Goal: Register for event/course

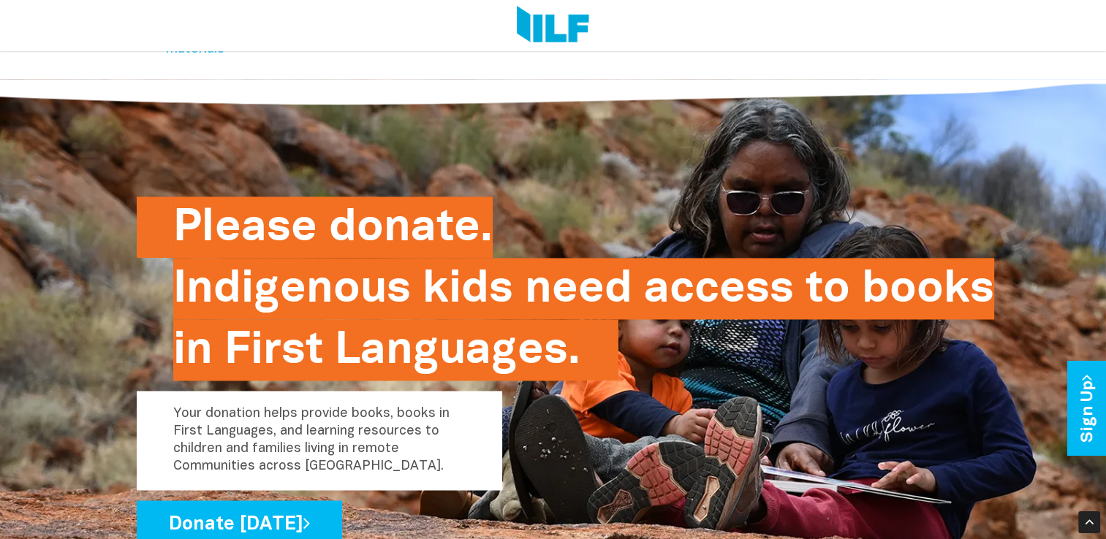
scroll to position [2206, 0]
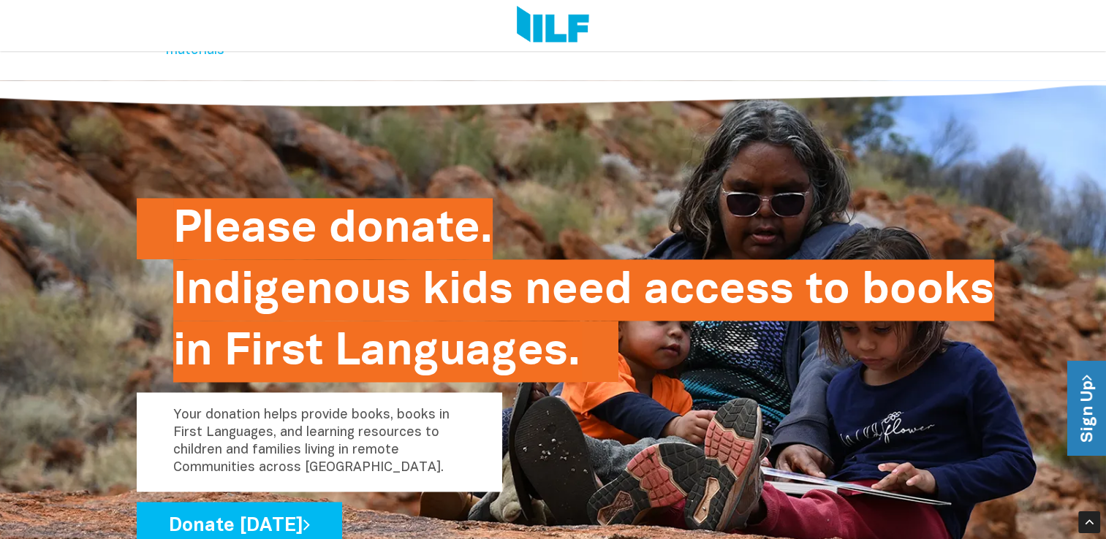
click at [1095, 425] on link "Sign Up" at bounding box center [1088, 409] width 42 height 94
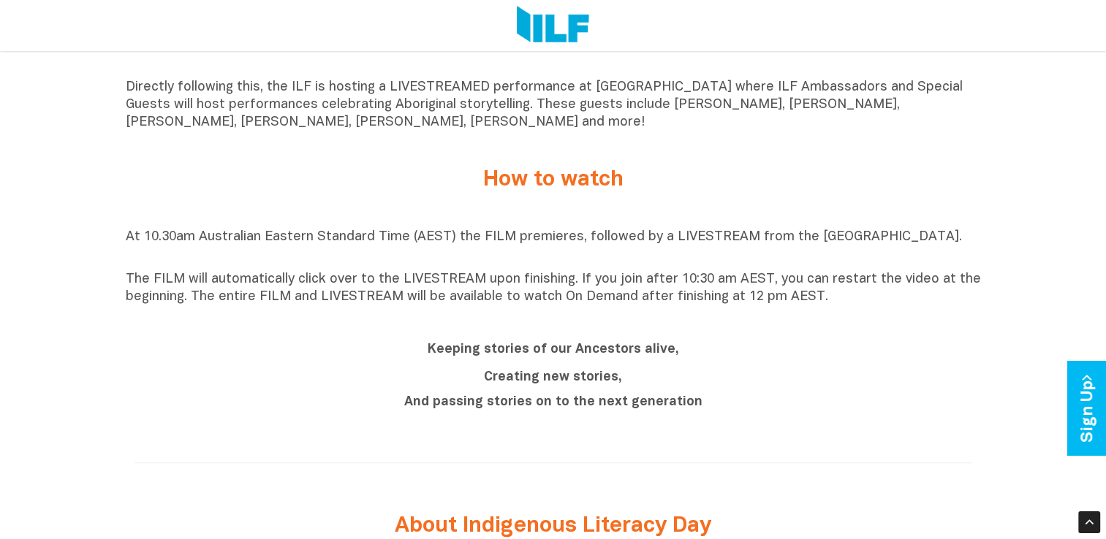
scroll to position [1110, 0]
click at [520, 122] on p "Directly following this, the ILF is hosting a LIVESTREAMED performance at [GEOG…" at bounding box center [553, 106] width 855 height 53
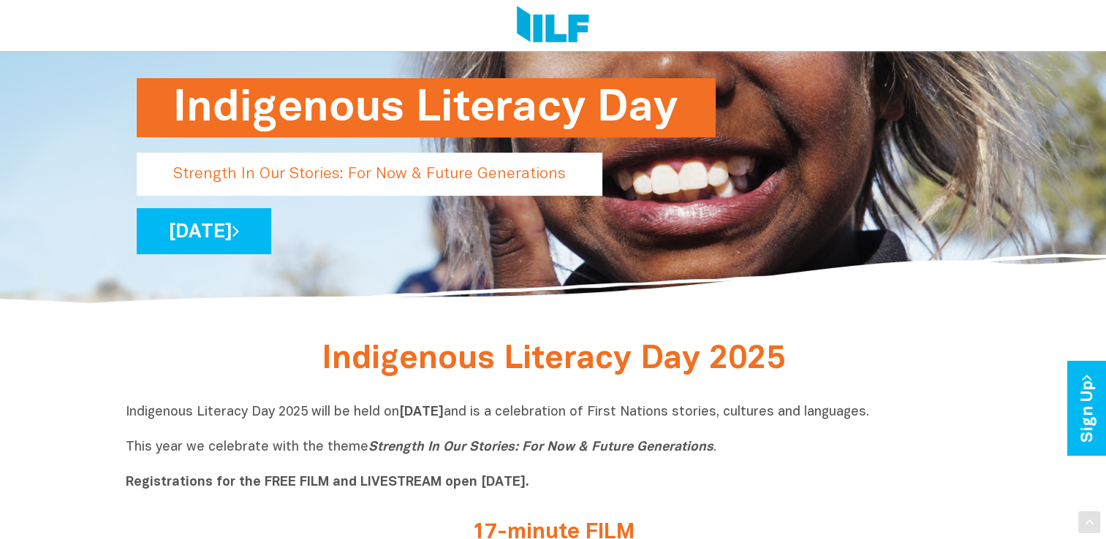
scroll to position [191, 0]
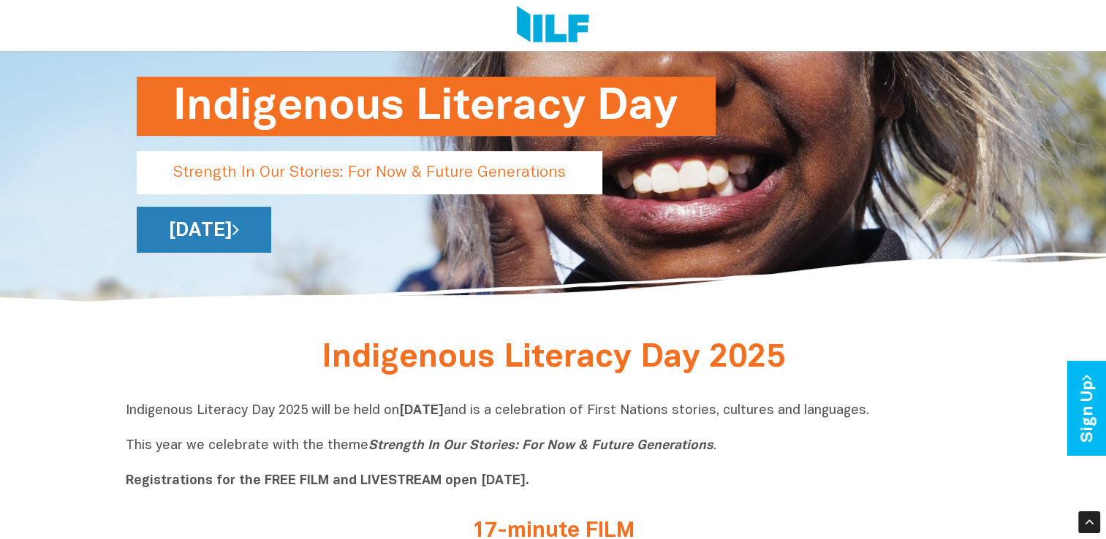
click at [271, 232] on link "[DATE]" at bounding box center [204, 230] width 134 height 46
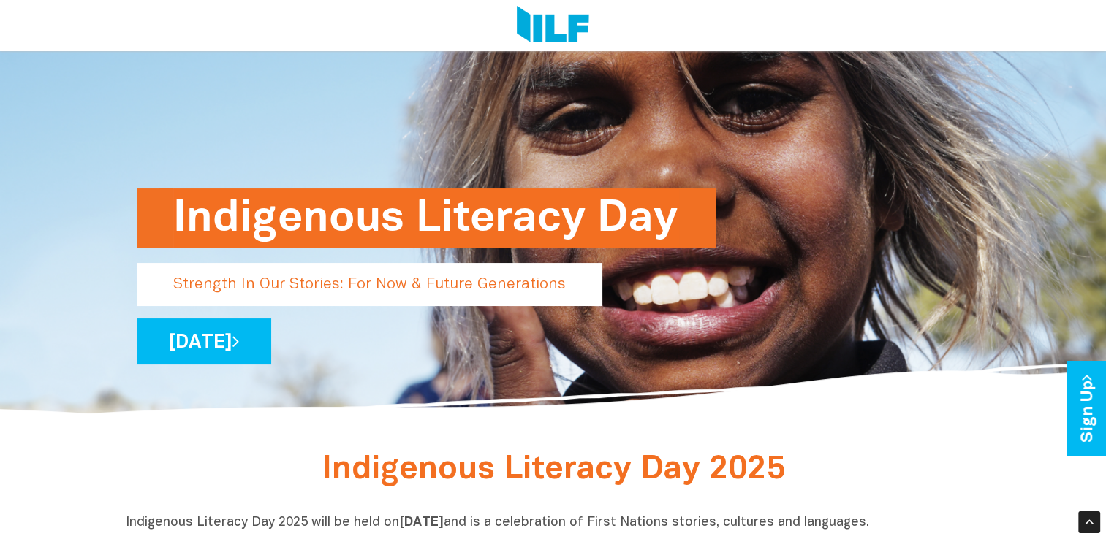
scroll to position [0, 0]
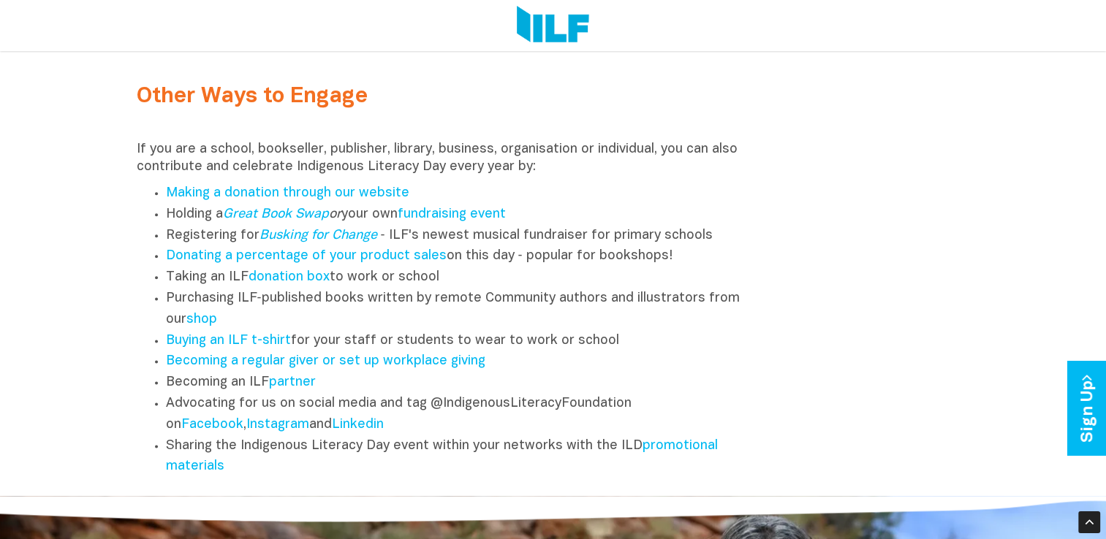
scroll to position [1795, 0]
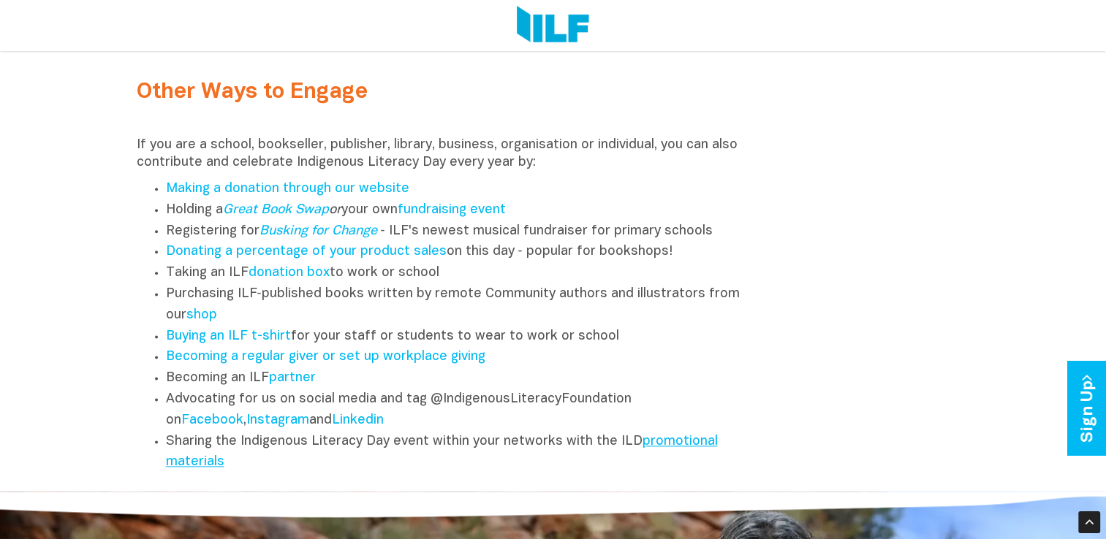
click at [675, 453] on link "promotional materials" at bounding box center [442, 453] width 552 height 34
